Goal: Transaction & Acquisition: Obtain resource

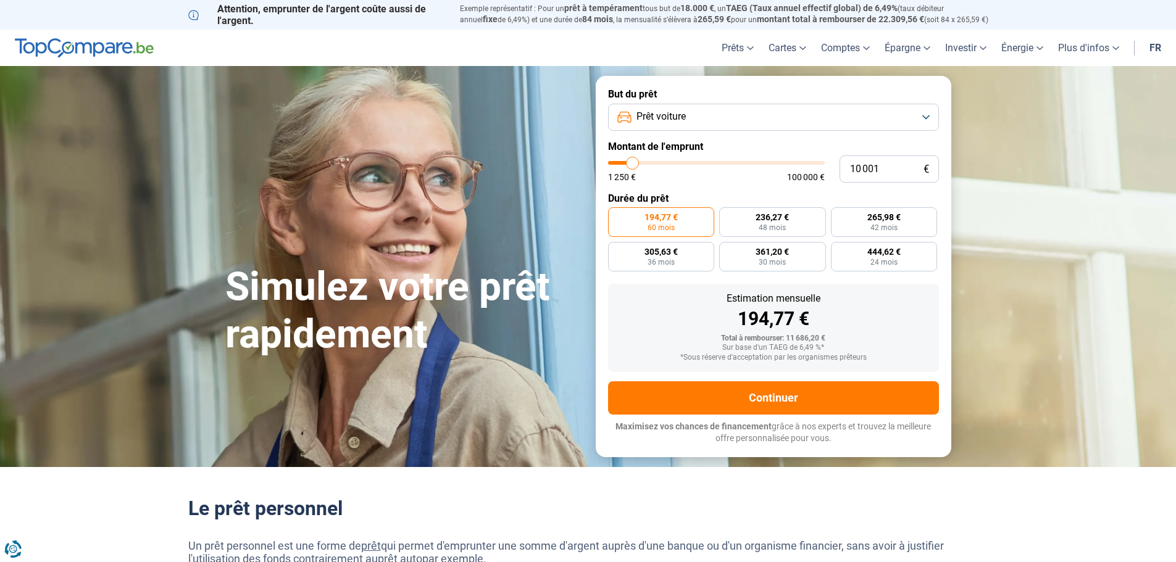
click at [704, 119] on button "Prêt voiture" at bounding box center [773, 117] width 331 height 27
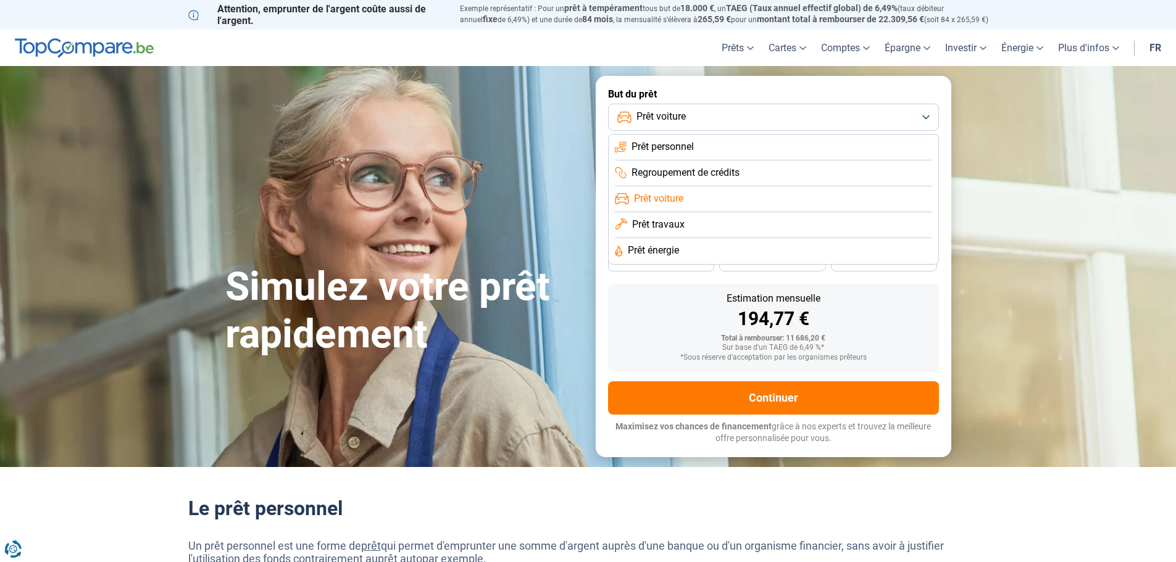
click at [704, 119] on button "Prêt voiture" at bounding box center [773, 117] width 331 height 27
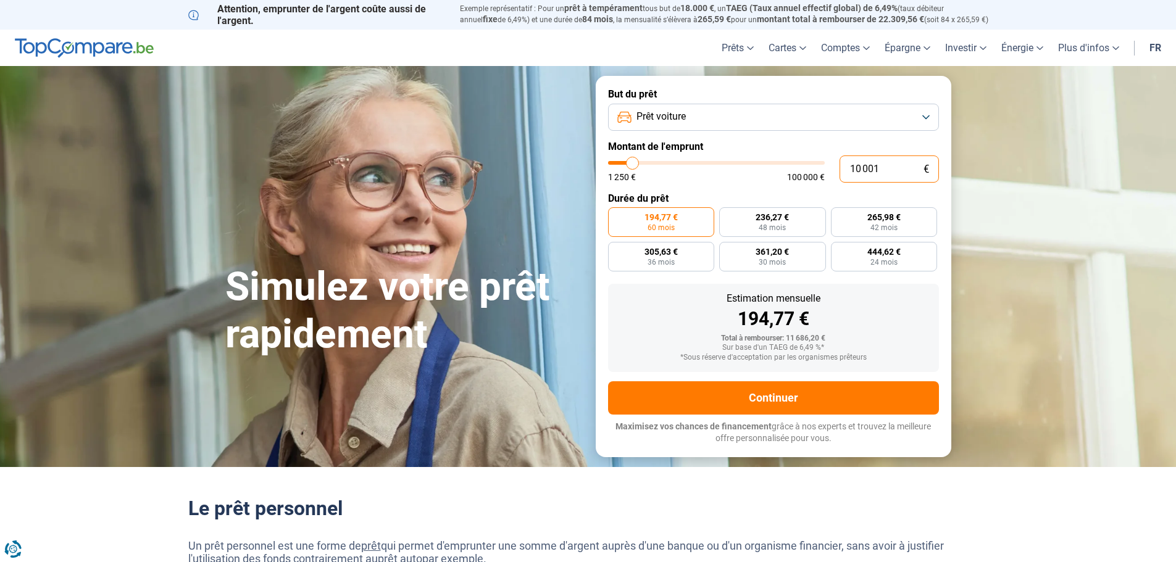
drag, startPoint x: 901, startPoint y: 172, endPoint x: 812, endPoint y: 172, distance: 89.5
click at [812, 172] on div "10 001 € 1 250 € 100 000 €" at bounding box center [773, 169] width 331 height 27
type input "1"
type input "1250"
type input "15"
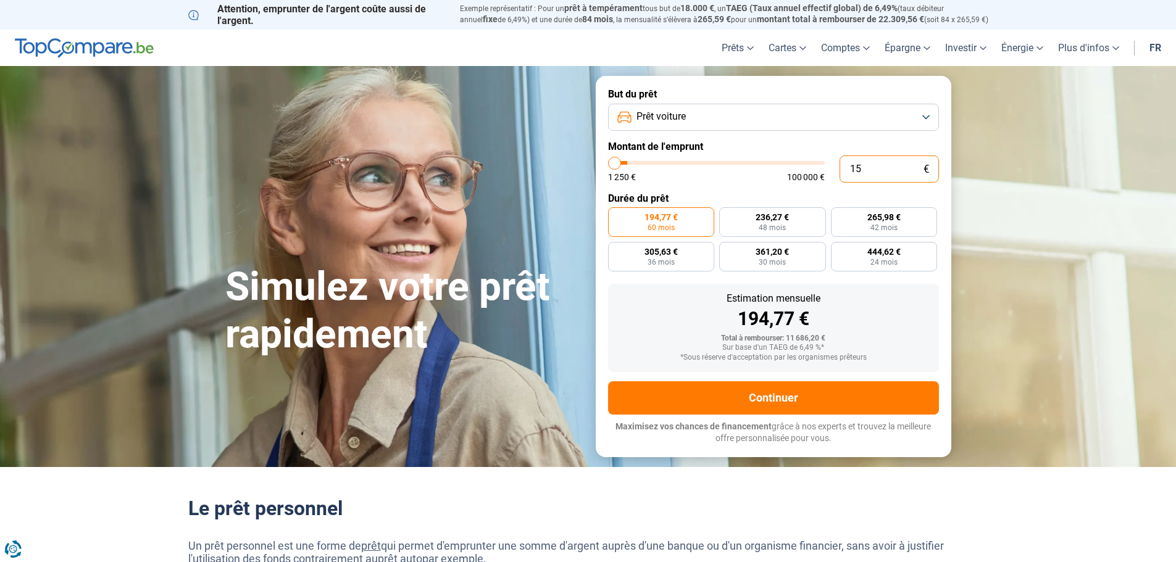
type input "1250"
type input "150"
type input "1250"
type input "1 500"
type input "1500"
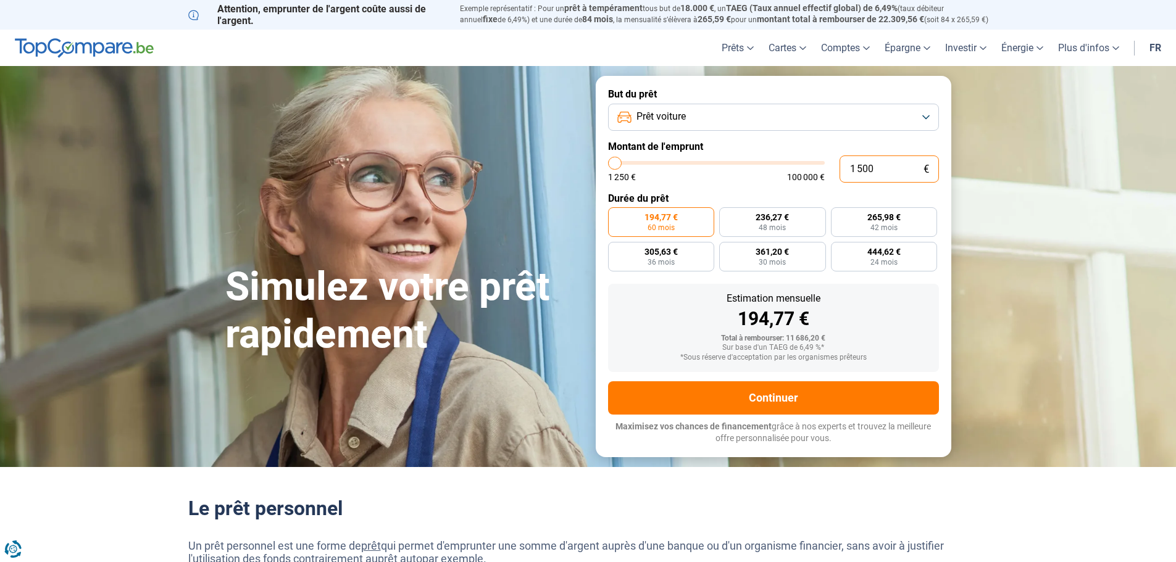
type input "15 000"
type input "15000"
type input "15 000"
click at [918, 324] on div "292,12 €" at bounding box center [773, 319] width 311 height 19
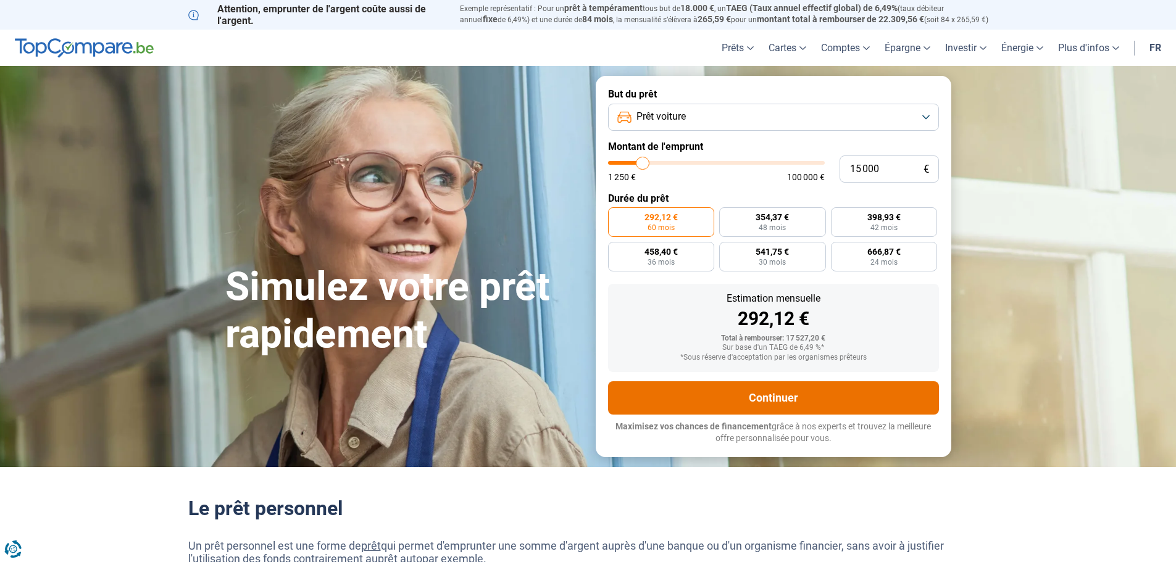
click at [874, 389] on button "Continuer" at bounding box center [773, 397] width 331 height 33
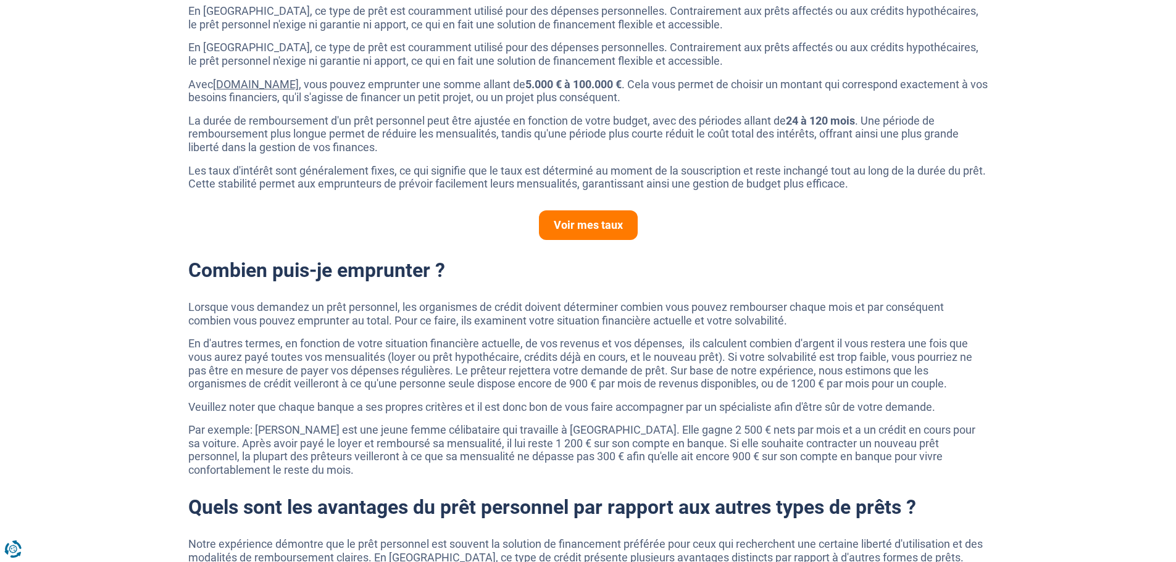
scroll to position [864, 0]
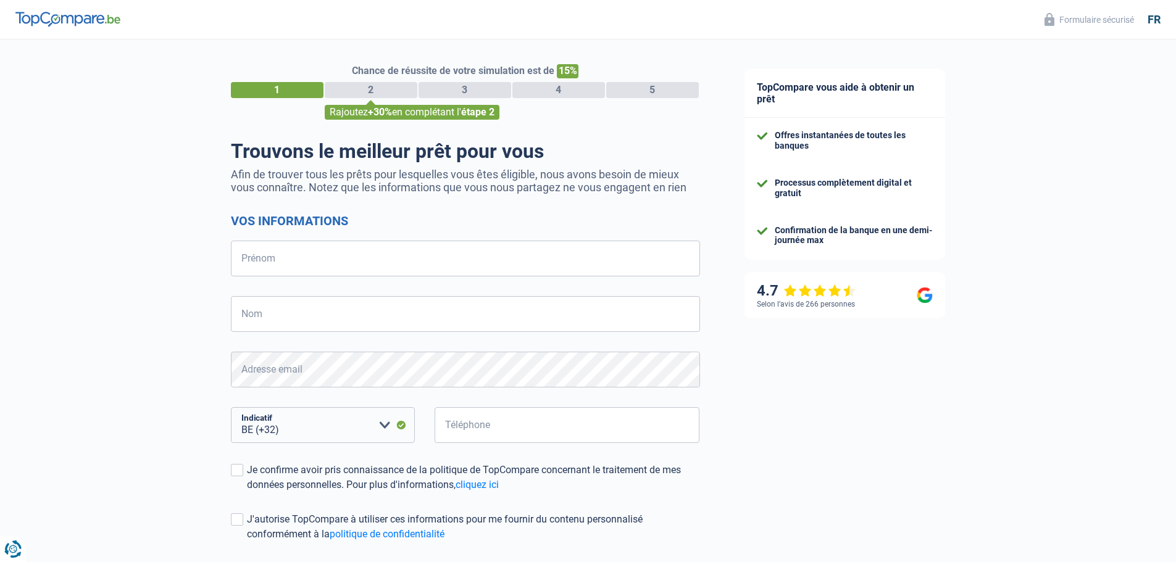
select select "32"
